Goal: Transaction & Acquisition: Subscribe to service/newsletter

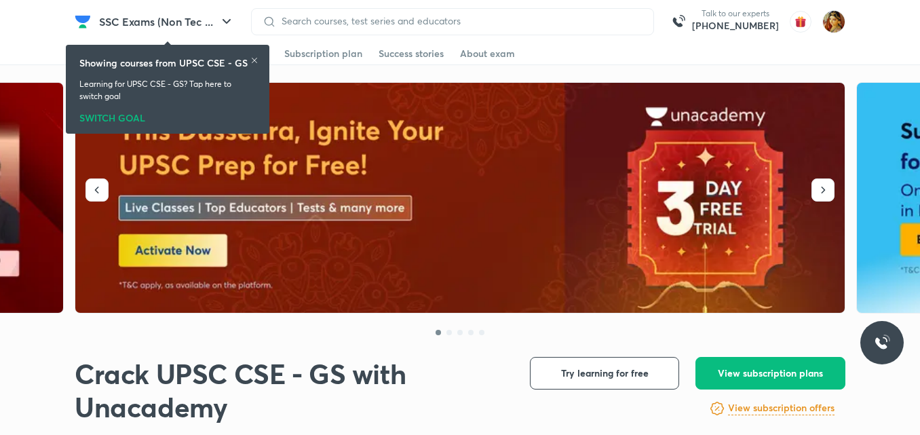
click at [252, 62] on icon at bounding box center [254, 60] width 8 height 8
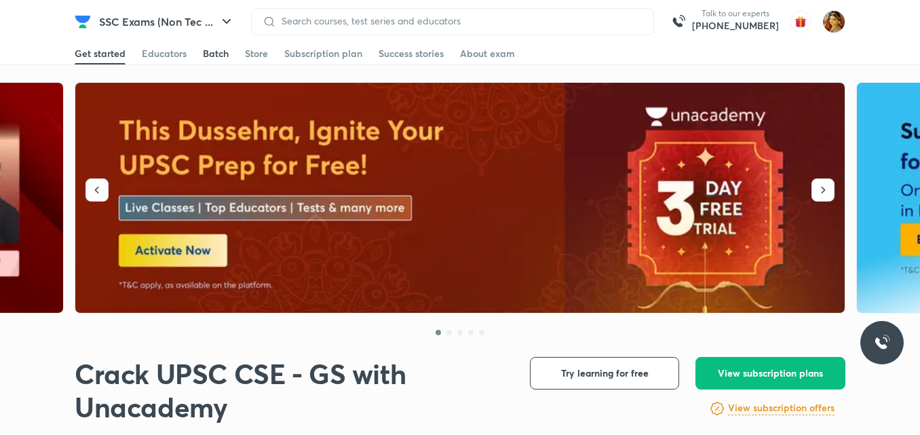
click at [218, 55] on div "Batch" at bounding box center [216, 54] width 26 height 14
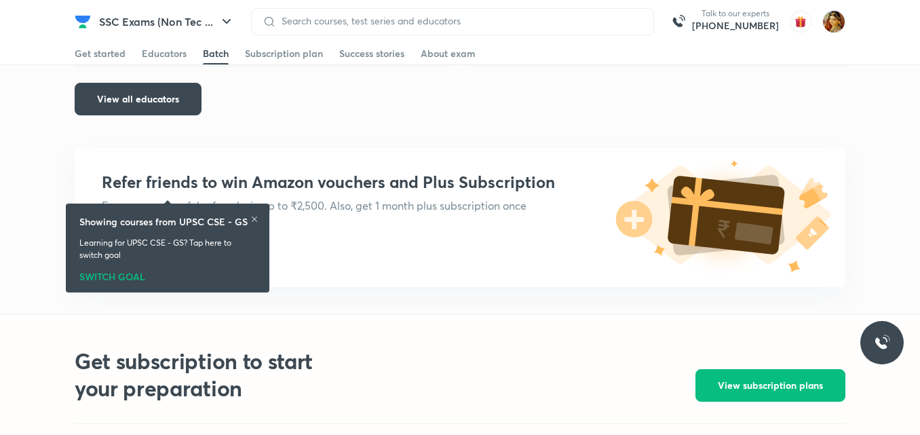
scroll to position [2992, 0]
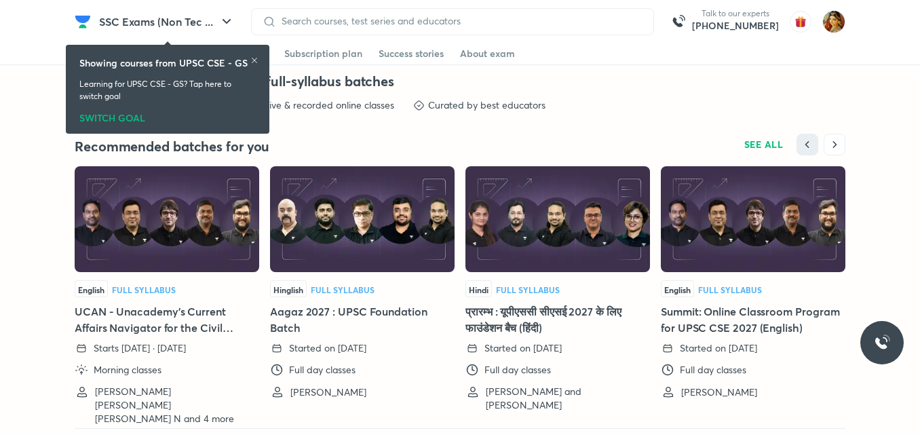
click at [250, 60] on icon at bounding box center [254, 60] width 8 height 8
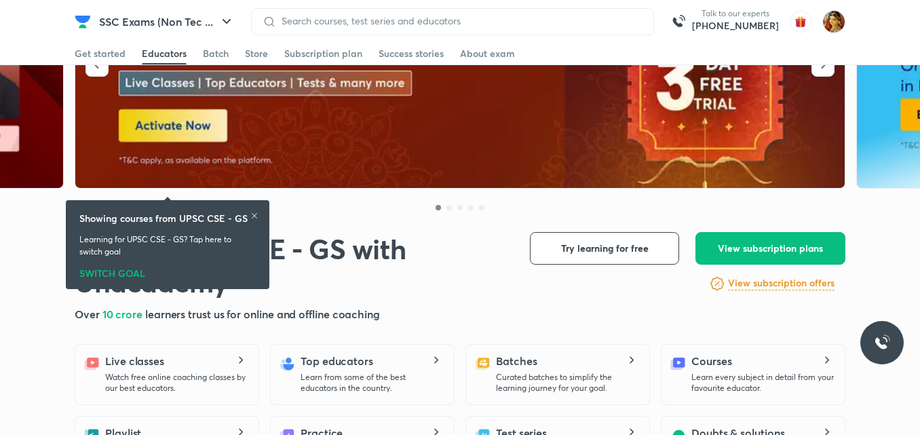
scroll to position [0, 0]
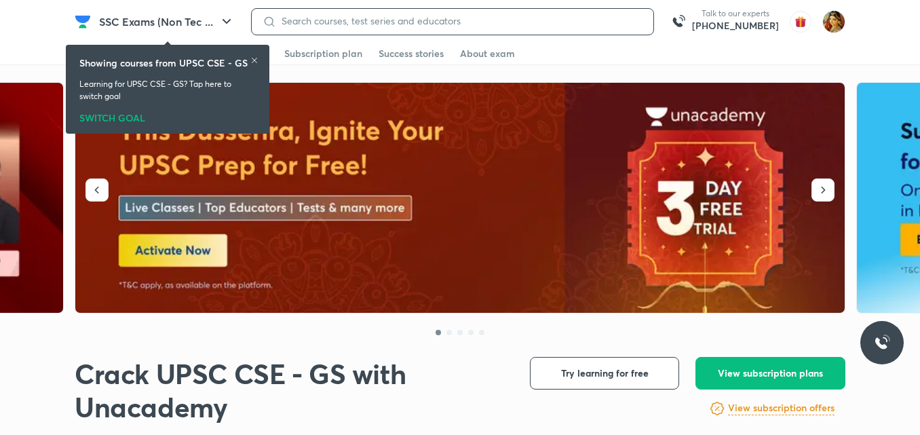
click at [377, 21] on input at bounding box center [459, 21] width 366 height 11
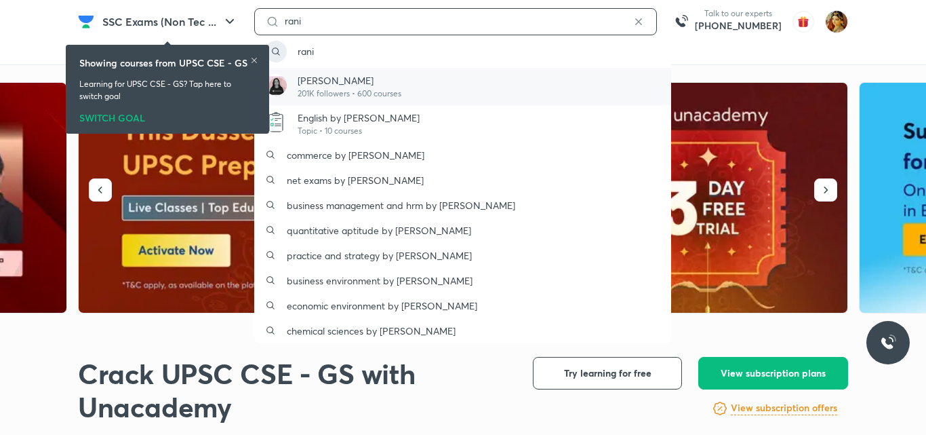
type input "rani"
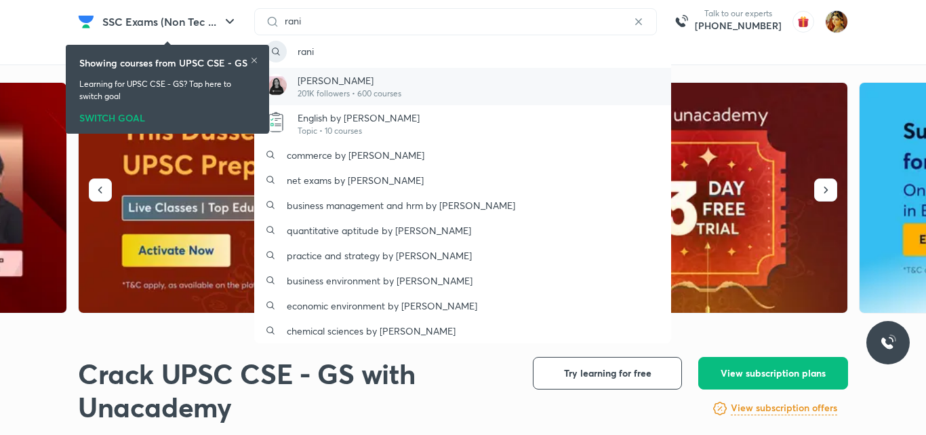
click at [367, 90] on p "201K followers • 600 courses" at bounding box center [350, 93] width 104 height 12
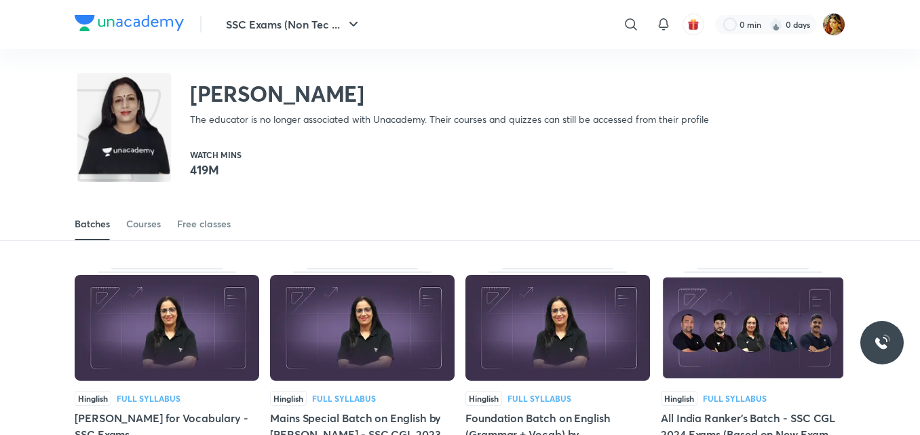
click at [181, 329] on img at bounding box center [167, 328] width 184 height 106
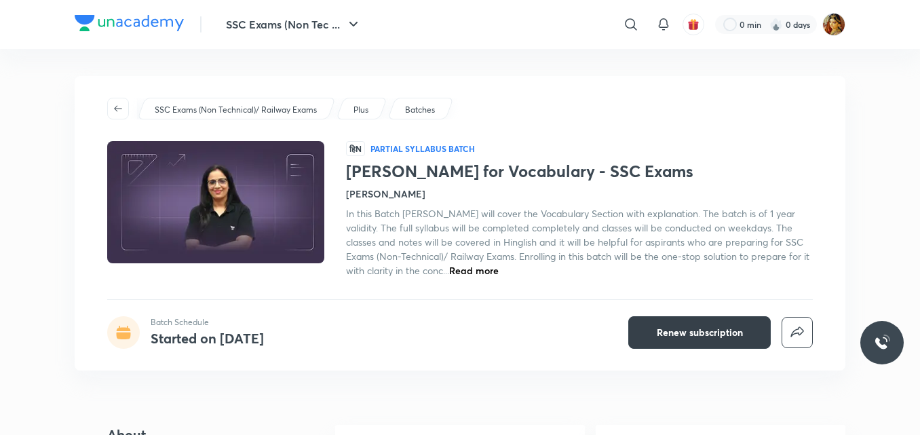
click at [652, 342] on button "Renew subscription" at bounding box center [699, 332] width 142 height 33
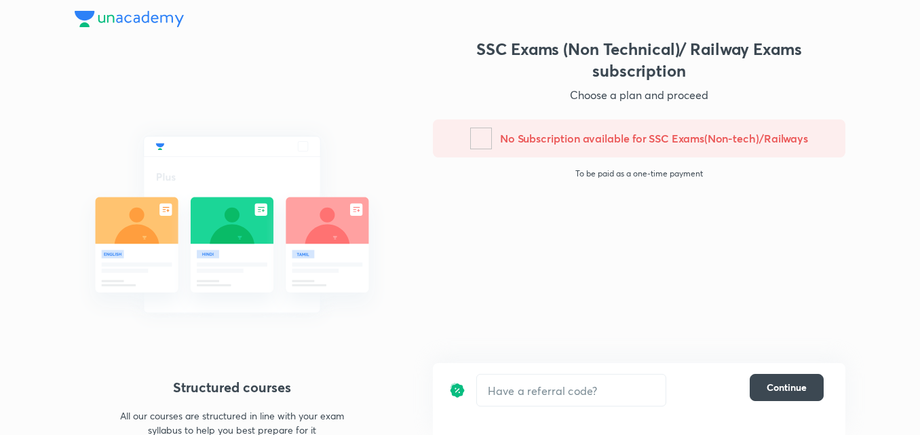
click at [613, 176] on p "To be paid as a one-time payment" at bounding box center [639, 173] width 434 height 11
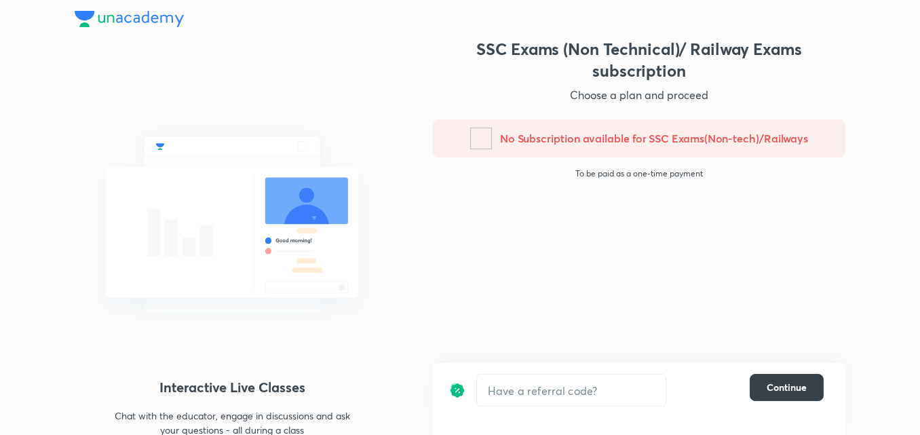
click at [795, 385] on span "Continue" at bounding box center [786, 387] width 40 height 14
